Goal: Information Seeking & Learning: Understand process/instructions

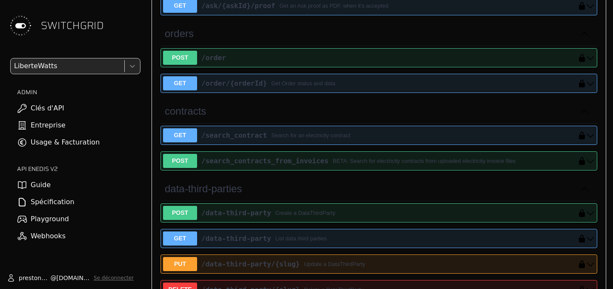
scroll to position [340, 0]
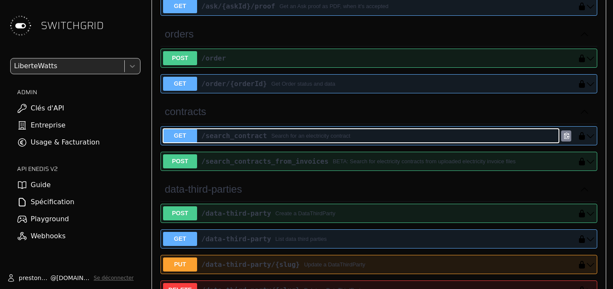
click at [302, 135] on div "Search for an electricity contract" at bounding box center [310, 136] width 79 height 9
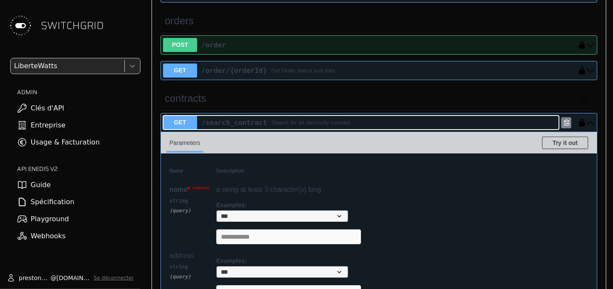
scroll to position [354, 0]
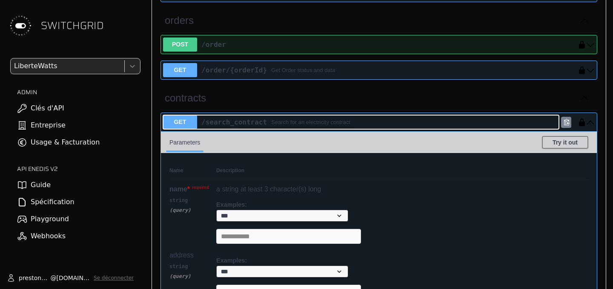
click at [291, 117] on div "/search_contract Search for an electricity contract" at bounding box center [378, 122] width 362 height 10
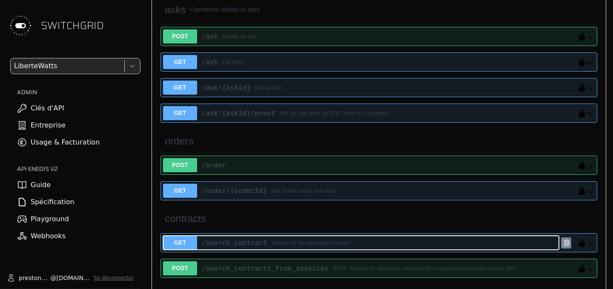
scroll to position [233, 0]
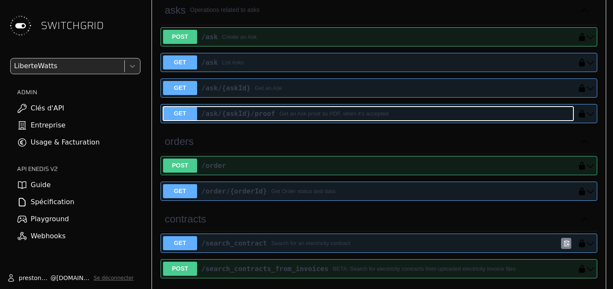
click at [291, 117] on div "Get an Ask proof as PDF, when it's accepted" at bounding box center [333, 113] width 109 height 9
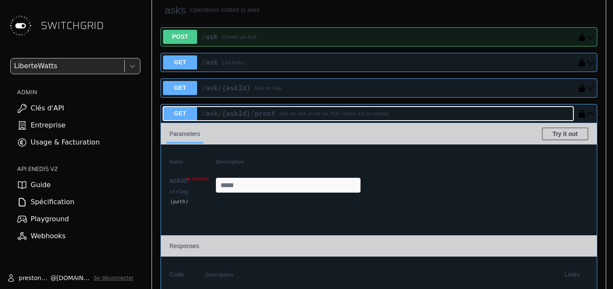
click at [291, 117] on div "Get an Ask proof as PDF, when it's accepted" at bounding box center [333, 113] width 109 height 9
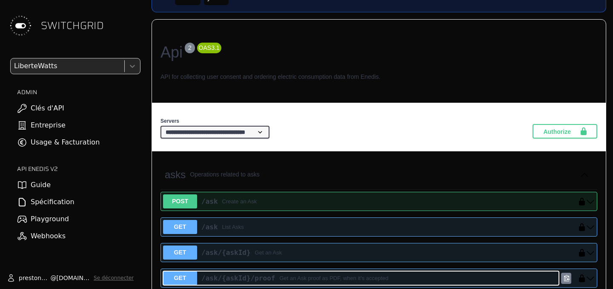
scroll to position [69, 0]
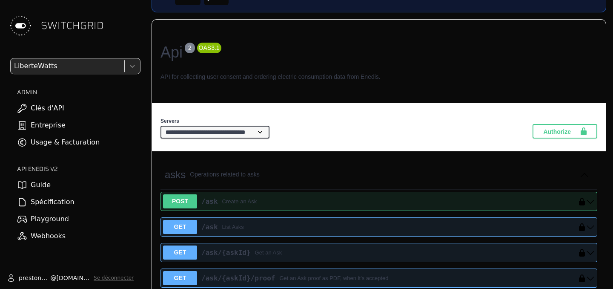
click at [161, 126] on select "**********" at bounding box center [215, 132] width 109 height 13
click at [270, 129] on select "**********" at bounding box center [215, 132] width 109 height 13
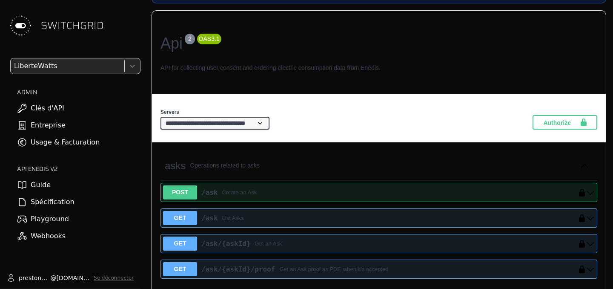
scroll to position [0, 0]
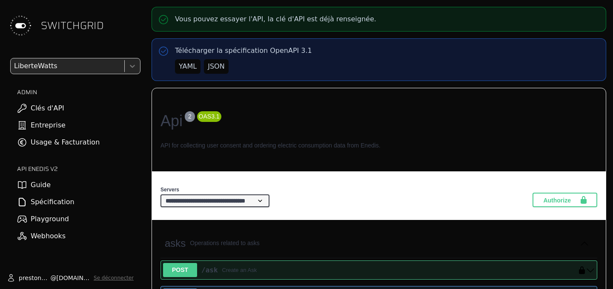
click at [97, 188] on link "Guide" at bounding box center [70, 184] width 141 height 17
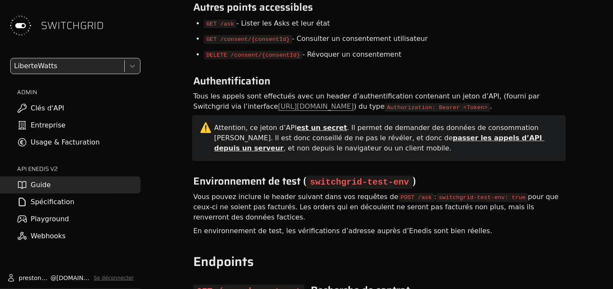
scroll to position [776, 0]
drag, startPoint x: 386, startPoint y: 233, endPoint x: 275, endPoint y: 231, distance: 111.2
click at [336, 62] on li "DELETE /consent/{consentId} - Révoquer un consentement" at bounding box center [303, 54] width 198 height 15
drag, startPoint x: 379, startPoint y: 233, endPoint x: 204, endPoint y: 236, distance: 175.9
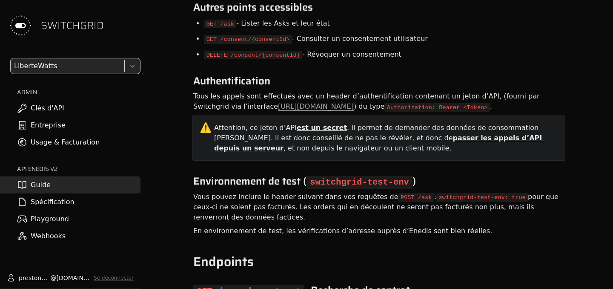
click at [204, 62] on li "DELETE /consent/{consentId} - Révoquer un consentement" at bounding box center [303, 54] width 198 height 15
copy li "DELETE /consent/{consentId} - Révoquer un consentement"
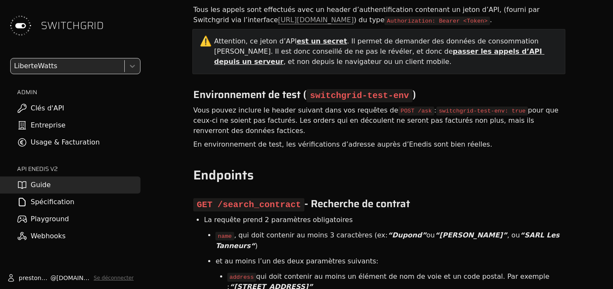
scroll to position [863, 0]
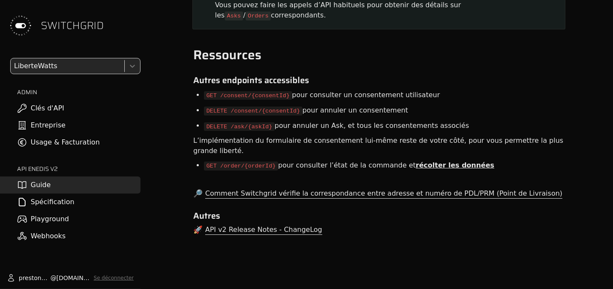
scroll to position [6377, 0]
